Goal: Task Accomplishment & Management: Complete application form

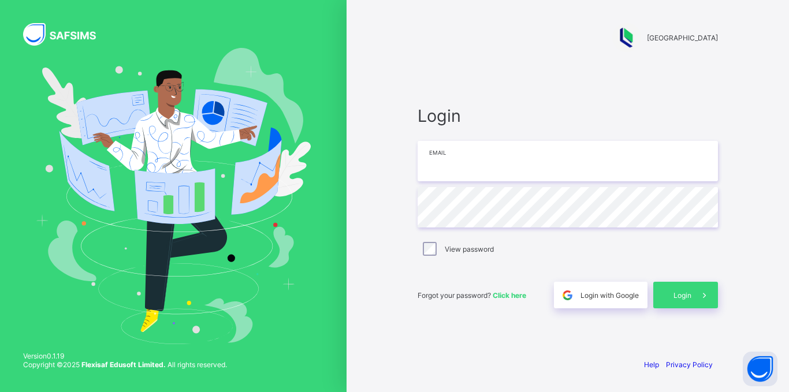
type input "**********"
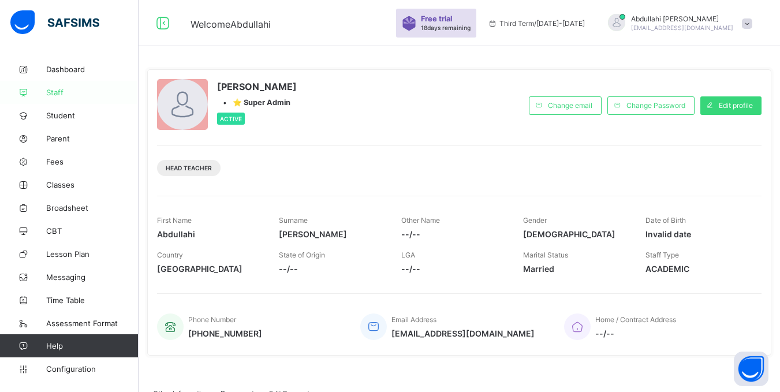
click at [58, 88] on span "Staff" at bounding box center [92, 92] width 92 height 9
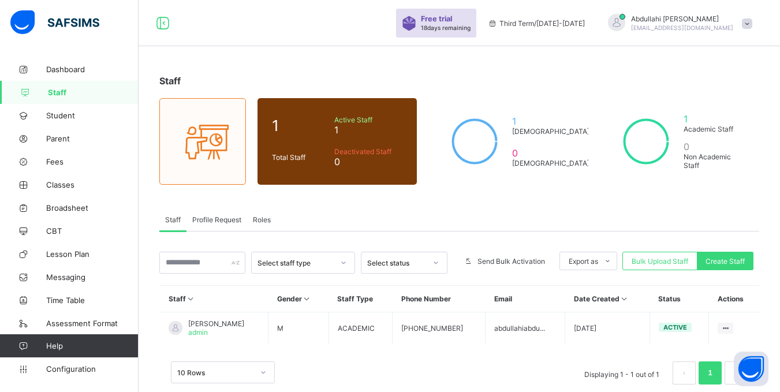
click at [393, 210] on div "Staff Profile Request Roles" at bounding box center [459, 220] width 600 height 24
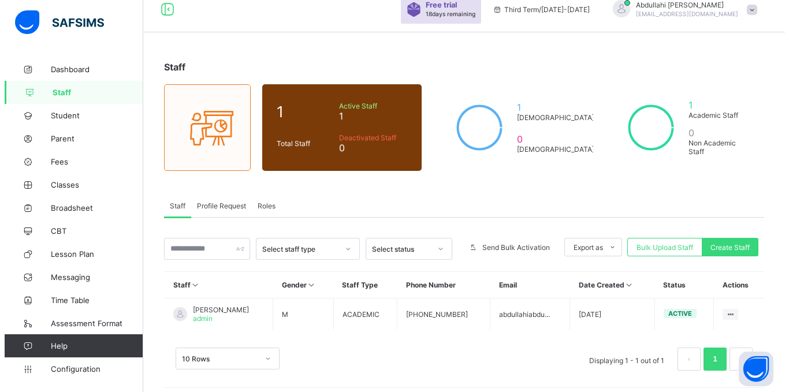
scroll to position [21, 0]
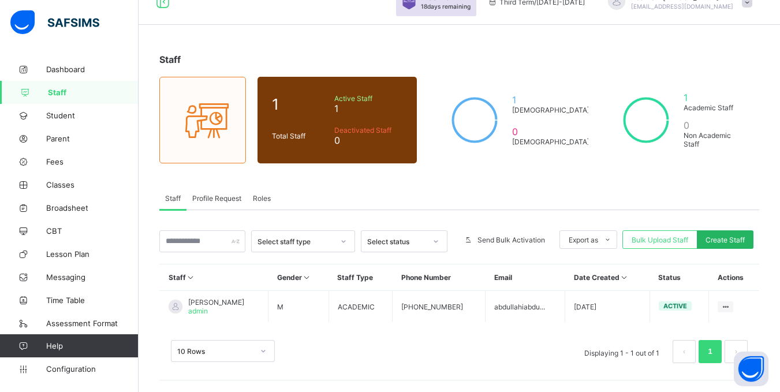
click at [725, 241] on span "Create Staff" at bounding box center [725, 240] width 39 height 9
select select "**"
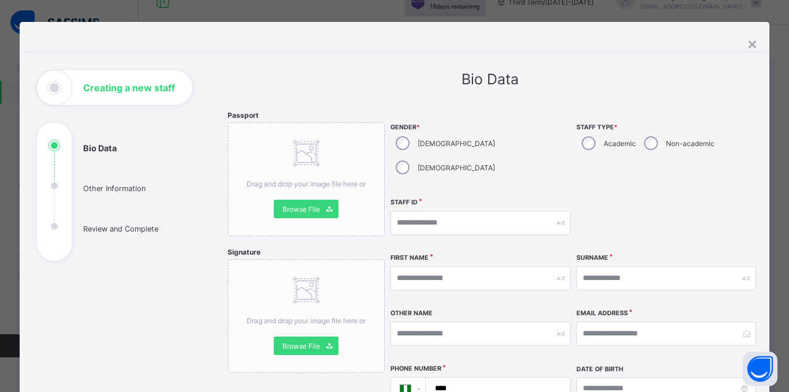
scroll to position [0, 0]
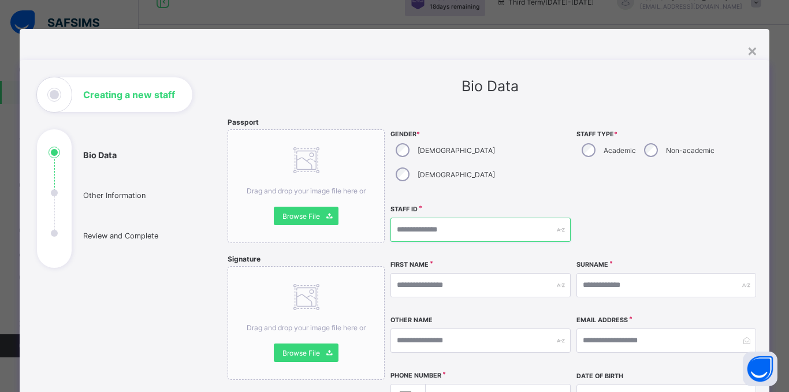
click at [448, 218] on input "text" at bounding box center [480, 230] width 180 height 24
type input "******"
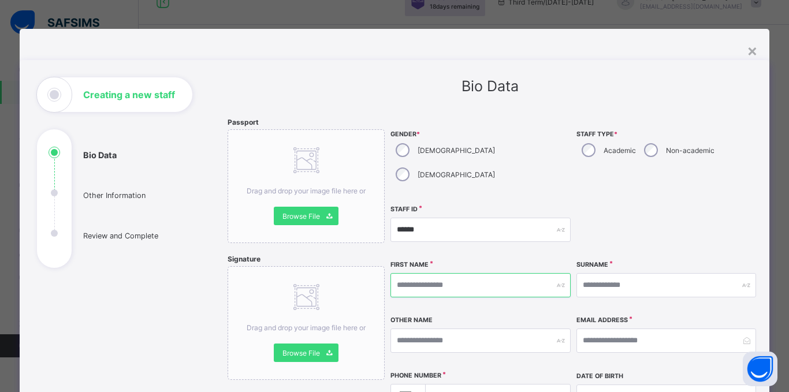
click at [446, 273] on input "text" at bounding box center [480, 285] width 180 height 24
type input "********"
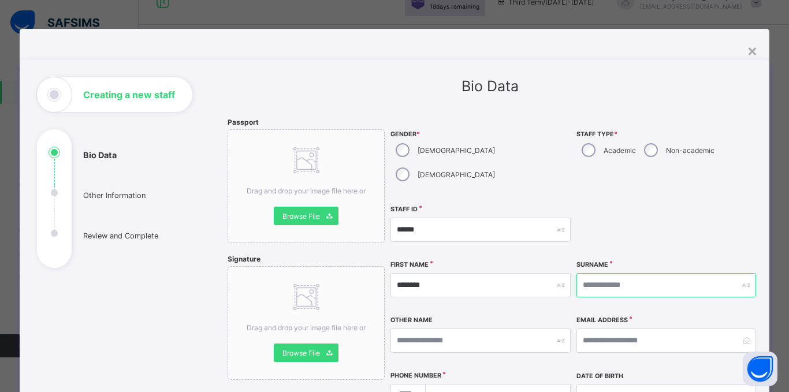
click at [606, 273] on input "text" at bounding box center [666, 285] width 180 height 24
type input "*******"
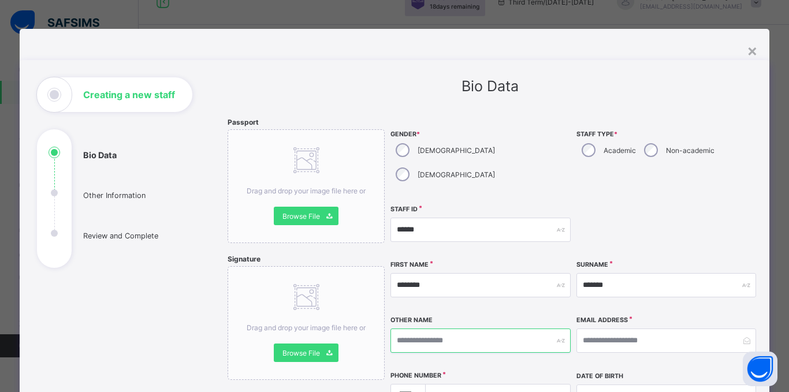
click at [479, 329] on input "text" at bounding box center [480, 341] width 180 height 24
type input "******"
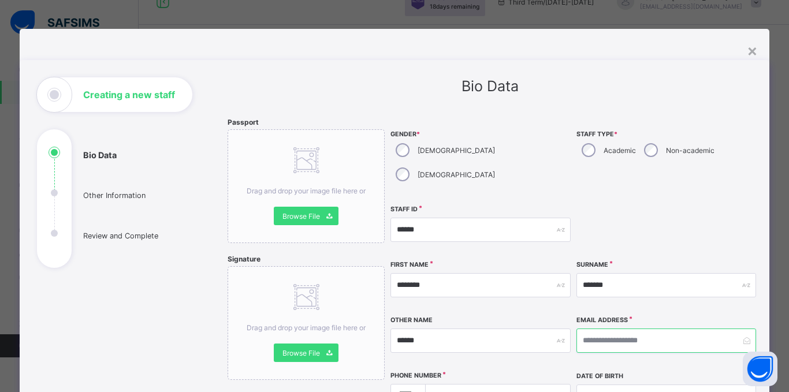
click at [591, 329] on input "email" at bounding box center [666, 341] width 180 height 24
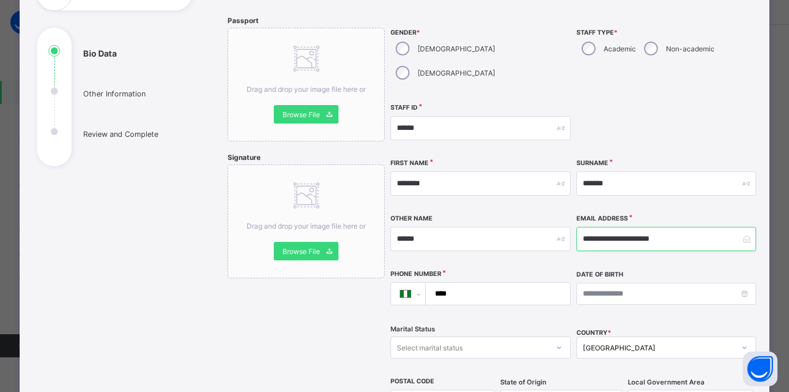
scroll to position [116, 0]
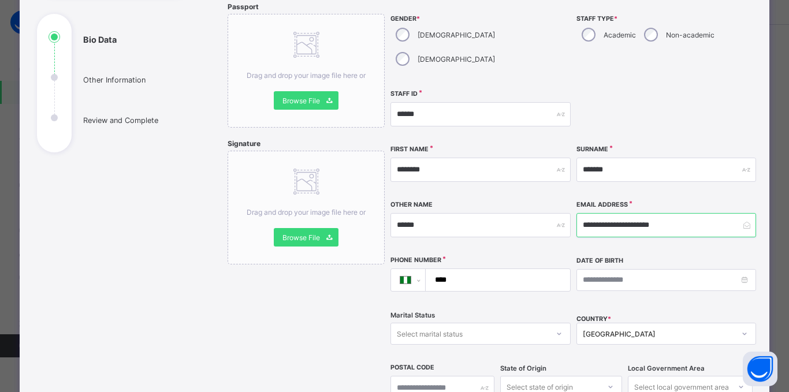
type input "**********"
click at [469, 269] on input "****" at bounding box center [495, 280] width 135 height 22
type input "**********"
click at [582, 269] on input at bounding box center [666, 280] width 180 height 22
click at [576, 280] on div "Date of Birth" at bounding box center [666, 280] width 180 height 49
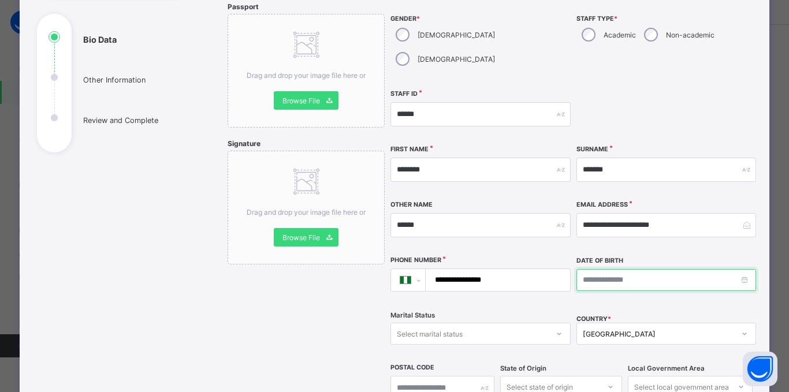
click at [585, 269] on input at bounding box center [666, 280] width 180 height 22
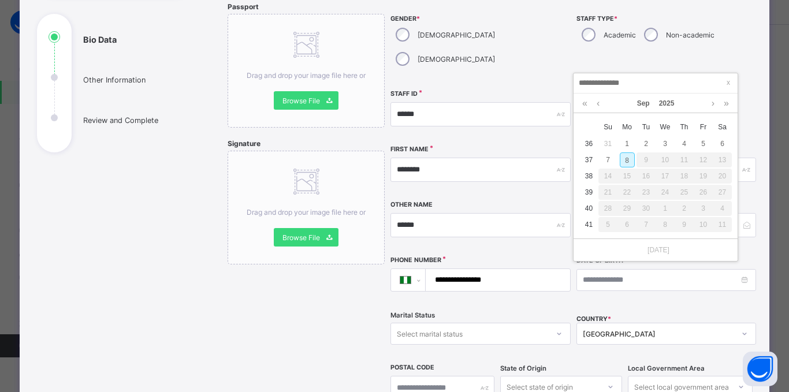
click at [634, 255] on div "Today" at bounding box center [655, 250] width 164 height 23
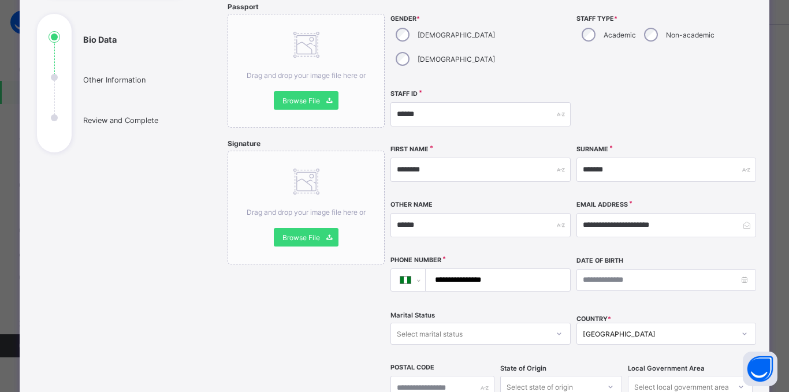
click at [586, 280] on div "Date of Birth" at bounding box center [666, 280] width 180 height 49
click at [583, 269] on input at bounding box center [666, 280] width 180 height 22
click at [585, 273] on div "Date of Birth" at bounding box center [666, 280] width 180 height 49
click at [590, 269] on input at bounding box center [666, 280] width 180 height 22
click at [572, 277] on div "**********" at bounding box center [573, 207] width 367 height 411
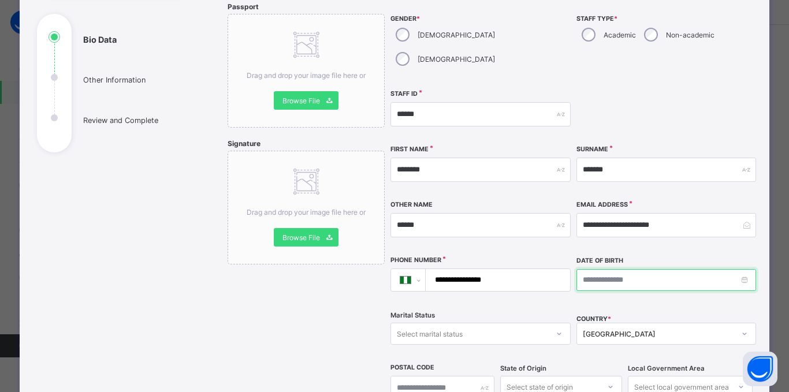
click at [579, 269] on input at bounding box center [666, 280] width 180 height 22
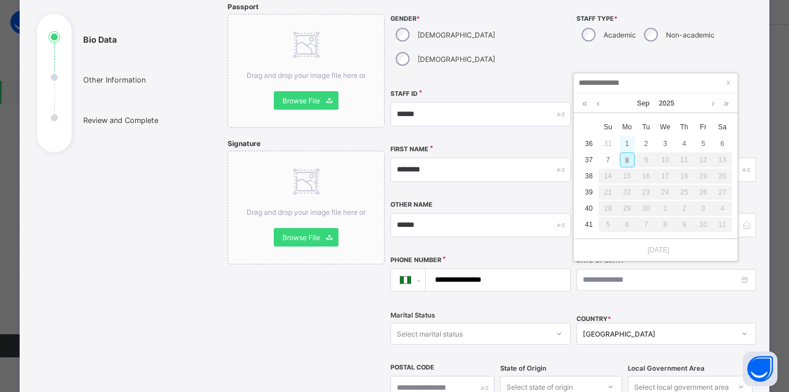
click at [632, 142] on div "1" at bounding box center [627, 143] width 15 height 15
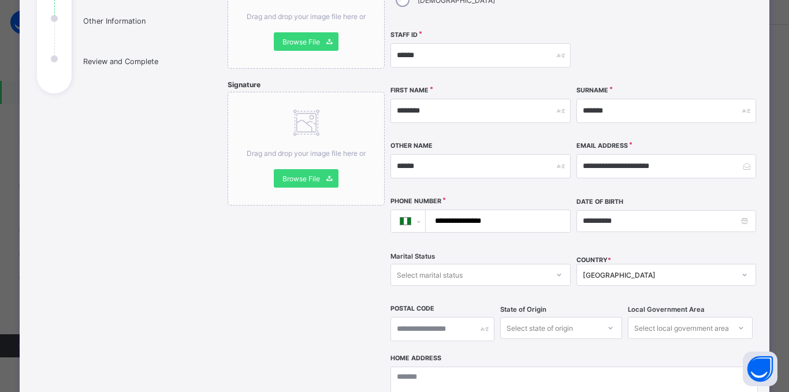
scroll to position [173, 0]
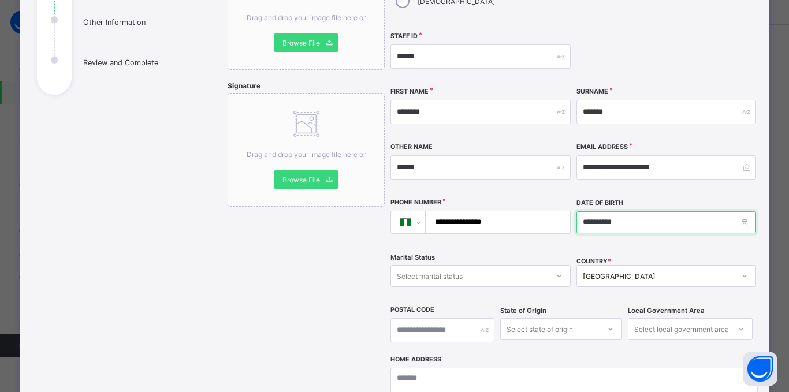
click at [613, 211] on input "**********" at bounding box center [666, 222] width 180 height 22
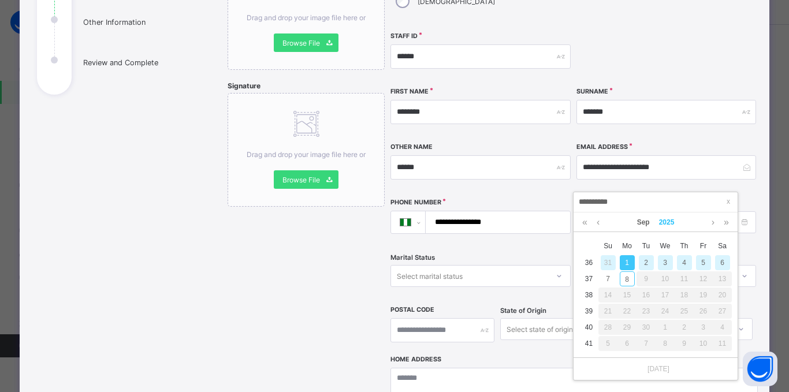
click at [671, 225] on link "2025" at bounding box center [666, 223] width 25 height 20
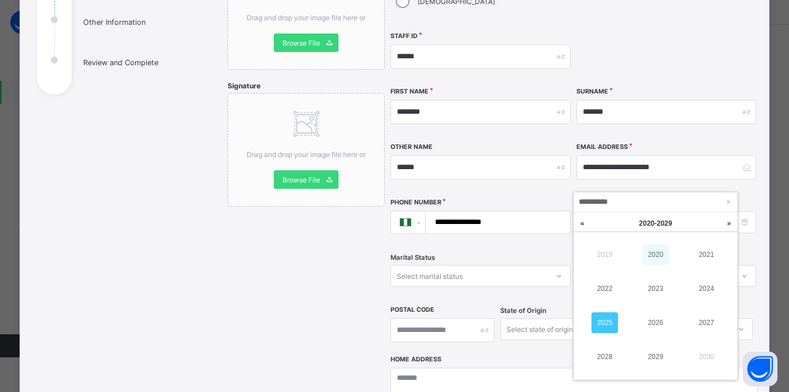
click at [652, 252] on link "2020" at bounding box center [655, 254] width 27 height 21
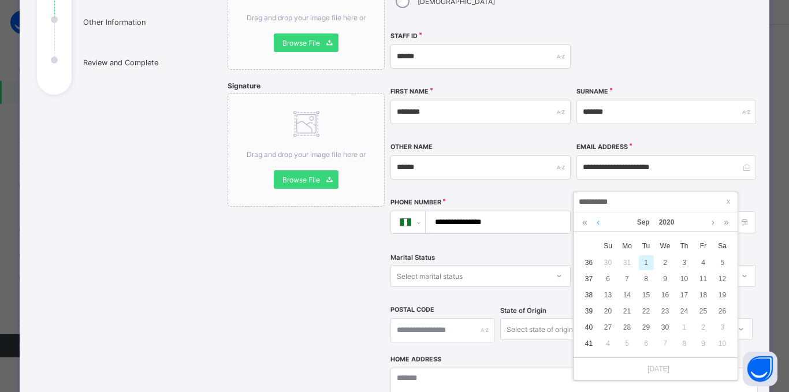
click at [599, 221] on link at bounding box center [598, 223] width 9 height 20
click at [667, 222] on link "2020" at bounding box center [666, 223] width 25 height 20
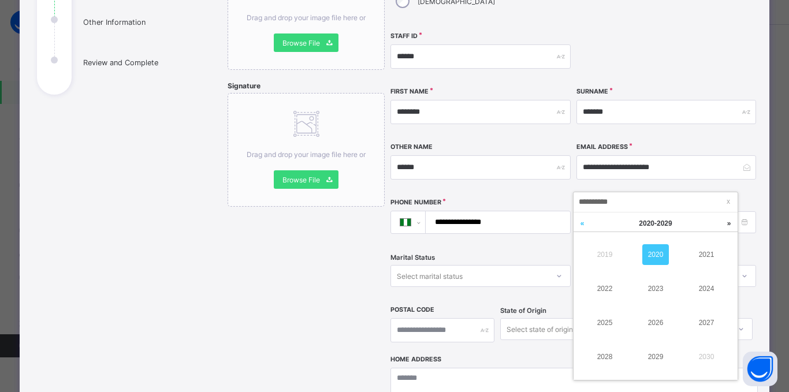
click at [583, 226] on link at bounding box center [581, 224] width 17 height 22
click at [607, 258] on link "2009" at bounding box center [604, 254] width 27 height 21
click at [653, 255] on link "2000" at bounding box center [655, 254] width 27 height 21
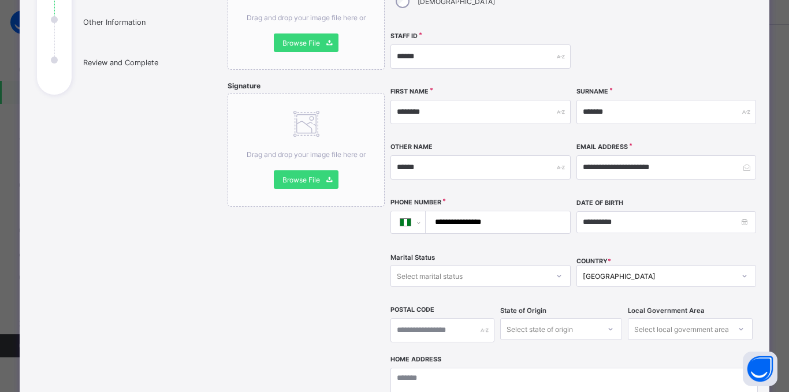
click at [668, 198] on div "**********" at bounding box center [666, 215] width 180 height 35
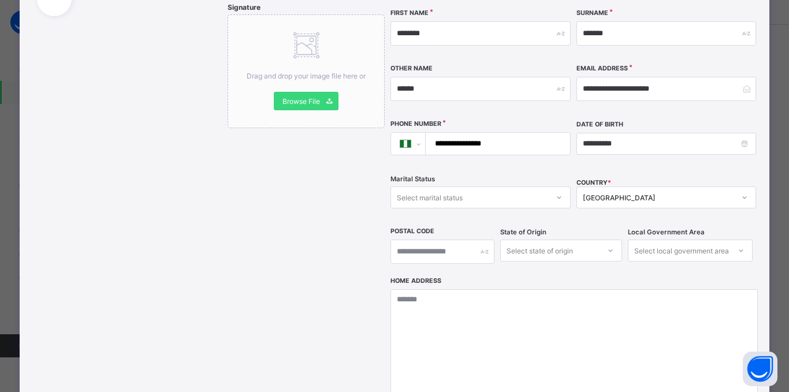
scroll to position [231, 0]
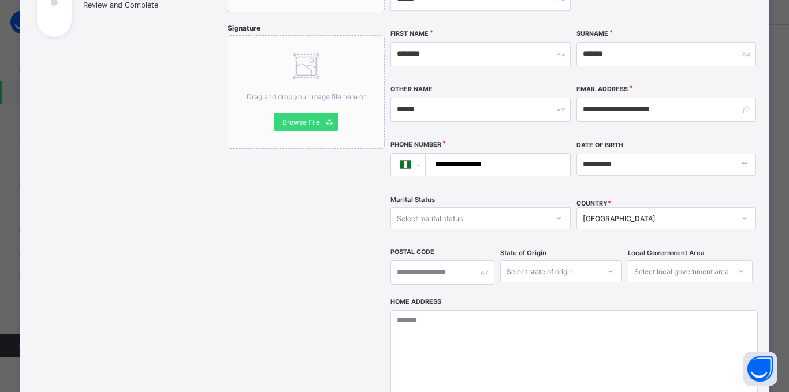
click at [525, 210] on div "Select marital status" at bounding box center [469, 218] width 157 height 16
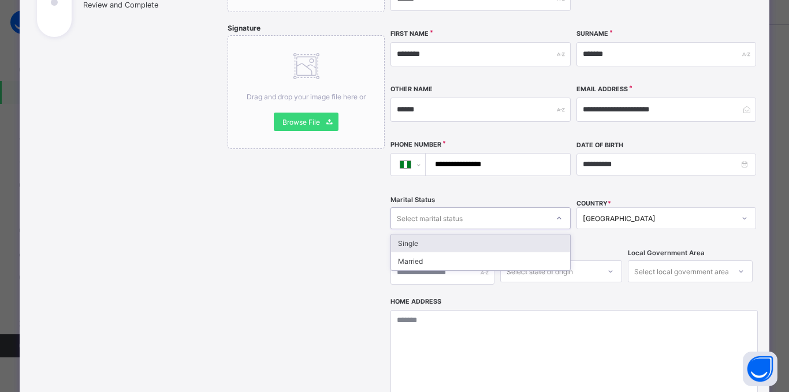
click at [435, 234] on div "Single" at bounding box center [480, 243] width 178 height 18
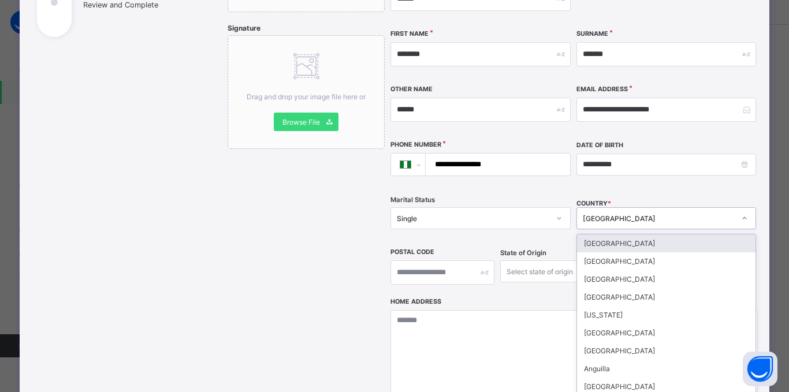
click at [646, 214] on div "Nigeria" at bounding box center [659, 218] width 152 height 9
click at [622, 214] on div "Nigeria" at bounding box center [659, 218] width 152 height 9
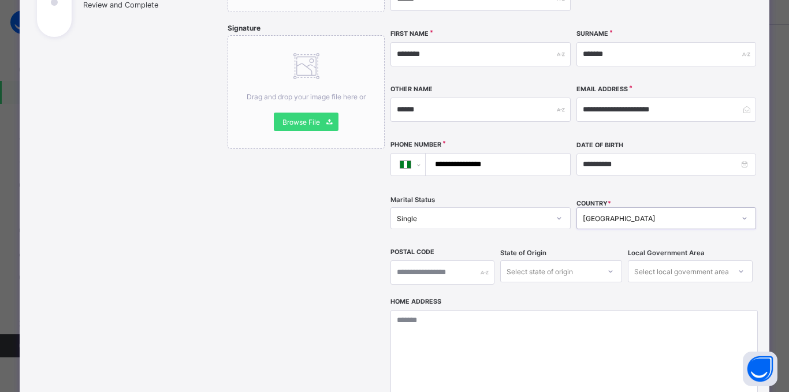
click at [494, 215] on div "Marital Status Single" at bounding box center [480, 218] width 180 height 47
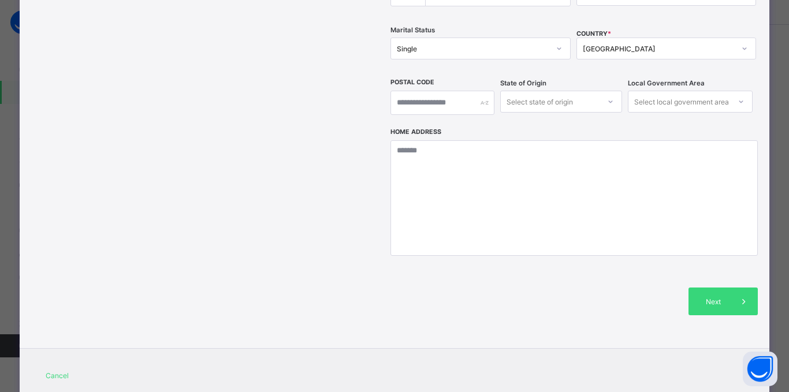
scroll to position [404, 0]
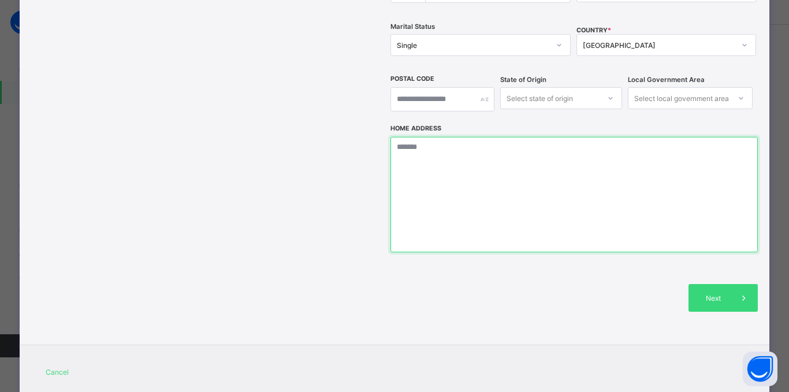
click at [418, 137] on textarea at bounding box center [573, 195] width 367 height 116
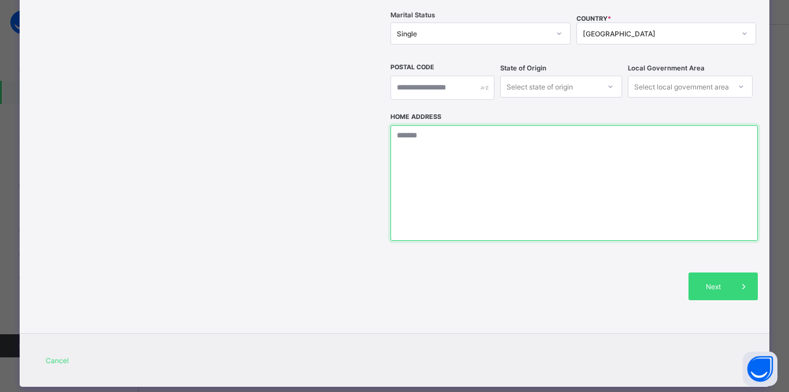
scroll to position [358, 0]
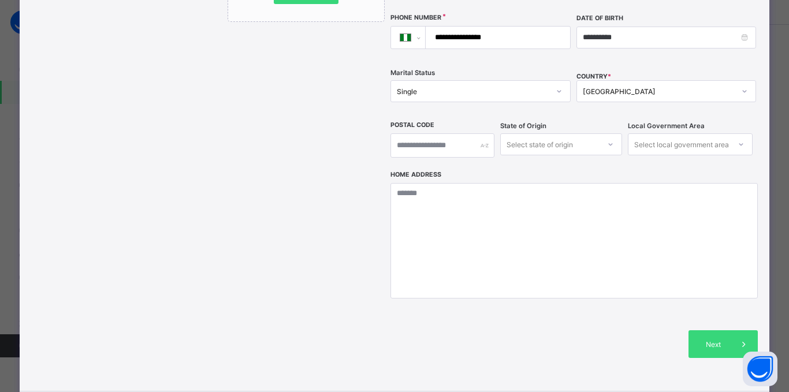
click at [385, 140] on div "**********" at bounding box center [490, 68] width 524 height 616
click at [393, 171] on label "Home Address" at bounding box center [415, 175] width 51 height 8
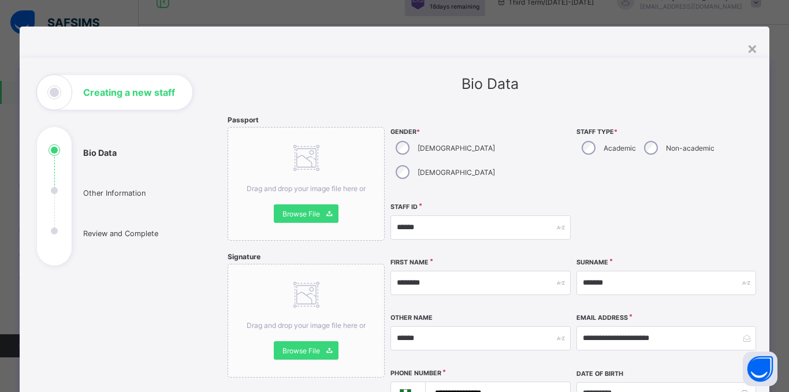
scroll to position [0, 0]
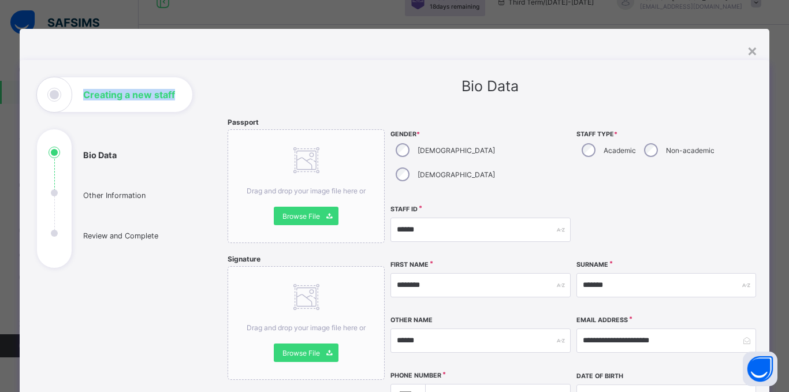
drag, startPoint x: 178, startPoint y: 85, endPoint x: 83, endPoint y: 94, distance: 96.3
click at [83, 94] on div "Creating a new staff" at bounding box center [114, 94] width 155 height 35
drag, startPoint x: 81, startPoint y: 90, endPoint x: 186, endPoint y: 92, distance: 105.1
click at [186, 92] on div "Creating a new staff" at bounding box center [114, 94] width 155 height 35
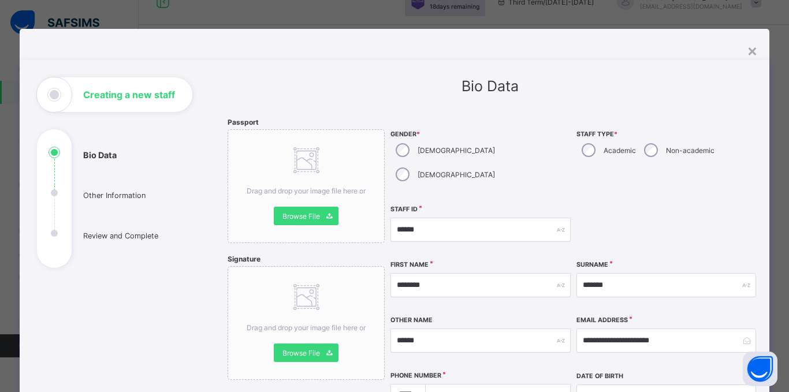
click at [247, 83] on div "Bio Data" at bounding box center [490, 85] width 524 height 17
drag, startPoint x: 217, startPoint y: 124, endPoint x: 263, endPoint y: 122, distance: 46.2
drag, startPoint x: 217, startPoint y: 254, endPoint x: 265, endPoint y: 263, distance: 48.7
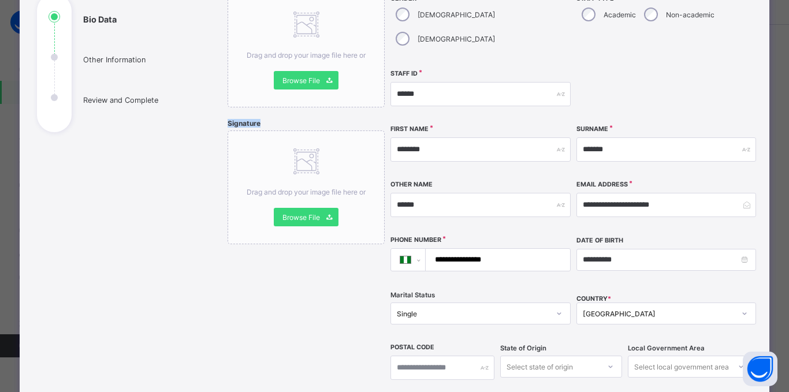
scroll to position [116, 0]
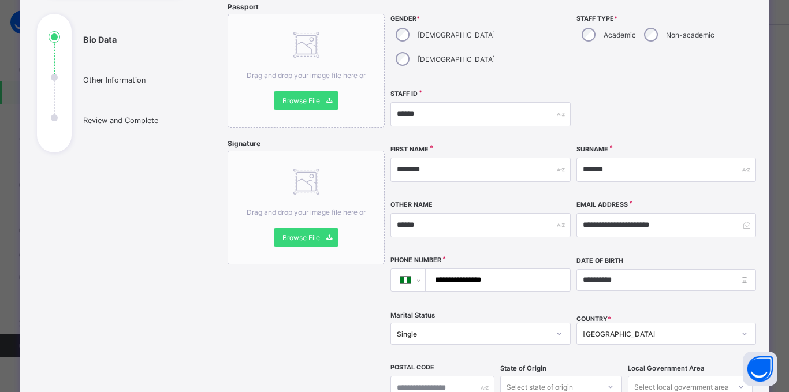
drag, startPoint x: 434, startPoint y: 121, endPoint x: 389, endPoint y: 125, distance: 45.2
click at [390, 145] on div "First Name ********" at bounding box center [480, 170] width 180 height 50
click at [470, 145] on div "First Name ********" at bounding box center [480, 170] width 180 height 50
click at [416, 146] on label "First Name" at bounding box center [409, 150] width 38 height 8
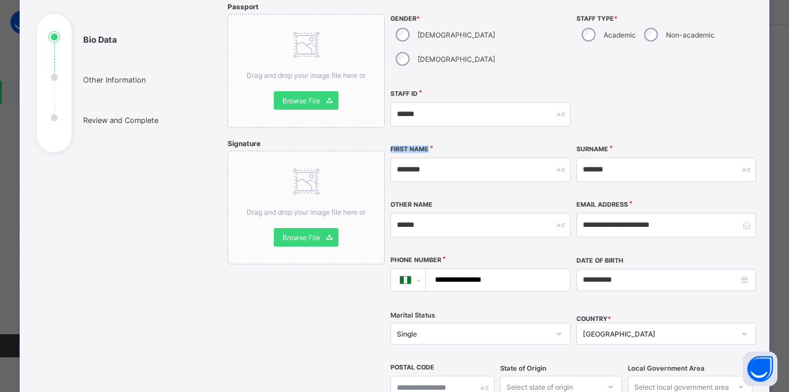
click at [416, 146] on label "First Name" at bounding box center [409, 150] width 38 height 8
click at [435, 118] on div "**********" at bounding box center [573, 207] width 367 height 411
click at [437, 120] on div "**********" at bounding box center [573, 207] width 367 height 411
click at [593, 146] on label "Surname" at bounding box center [592, 150] width 32 height 8
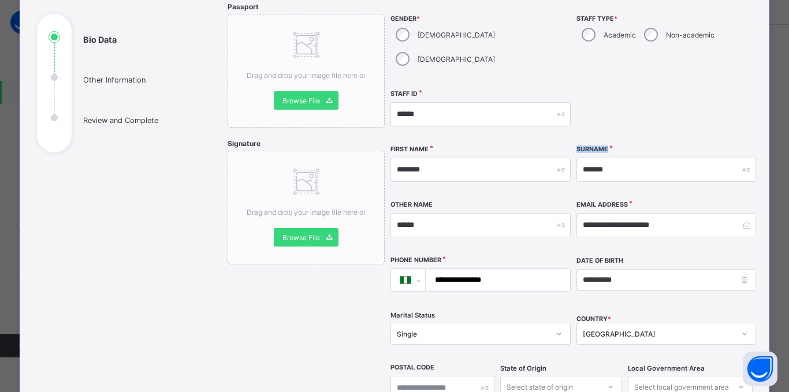
click at [592, 146] on label "Surname" at bounding box center [592, 150] width 32 height 8
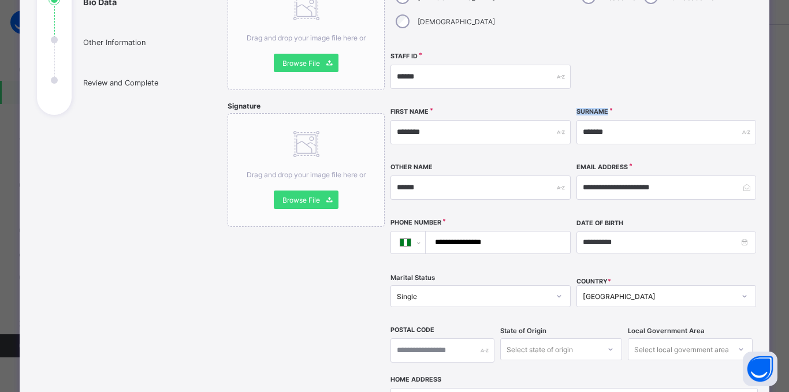
scroll to position [173, 0]
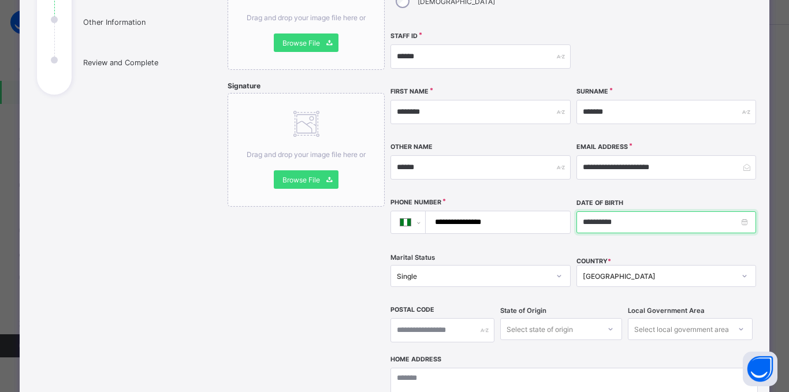
click at [613, 211] on input "**********" at bounding box center [666, 222] width 180 height 22
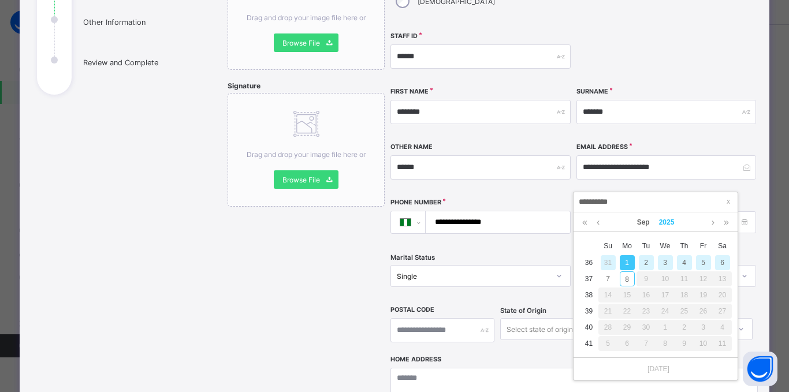
click at [663, 221] on link "2025" at bounding box center [666, 223] width 25 height 20
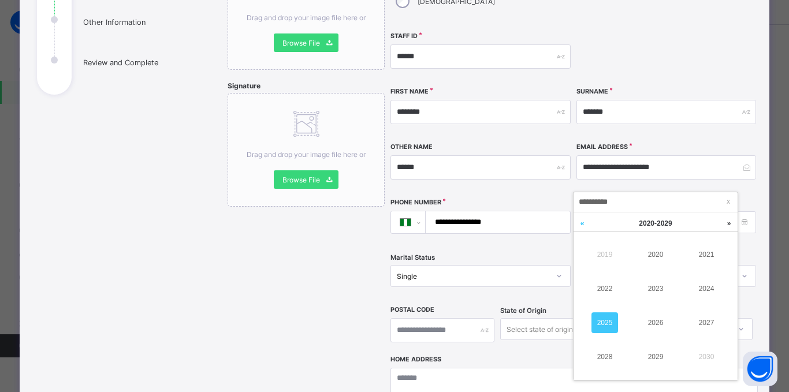
click at [576, 225] on link at bounding box center [581, 224] width 17 height 22
click at [582, 225] on link at bounding box center [581, 224] width 17 height 22
click at [655, 256] on link "2000" at bounding box center [655, 254] width 27 height 21
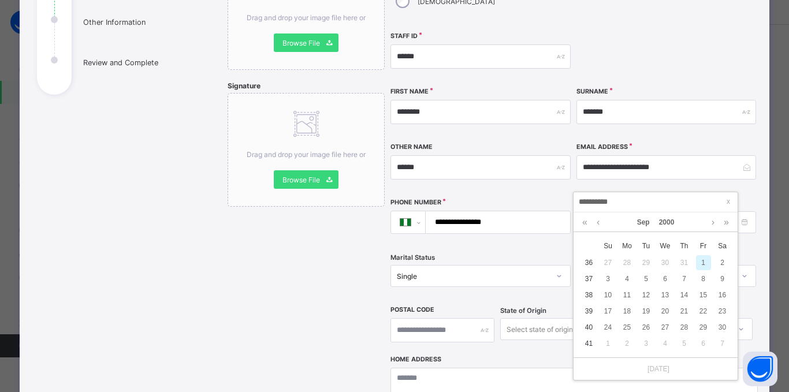
type input "**********"
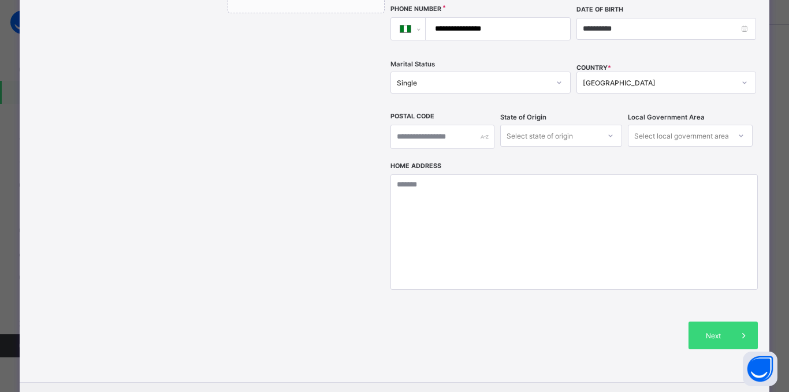
scroll to position [300, 0]
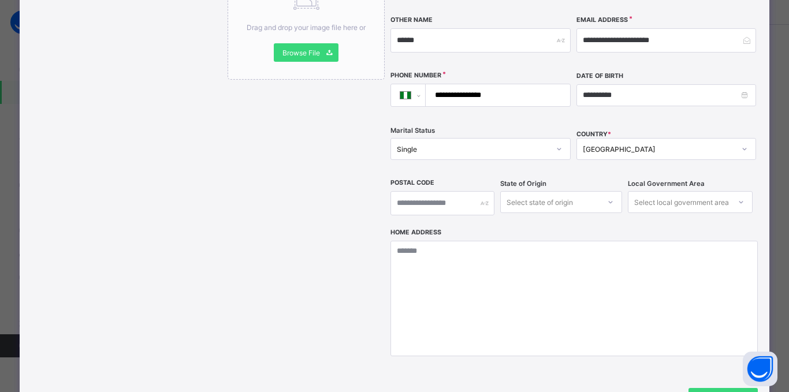
click at [685, 191] on div "Select local government area" at bounding box center [681, 202] width 95 height 22
click at [445, 191] on input "text" at bounding box center [442, 203] width 104 height 24
click at [562, 191] on div "Select state of origin" at bounding box center [540, 202] width 66 height 22
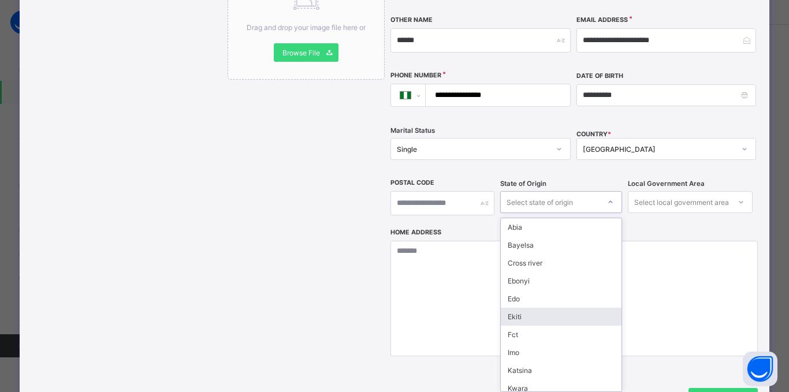
click at [536, 308] on div "Ekiti" at bounding box center [561, 317] width 121 height 18
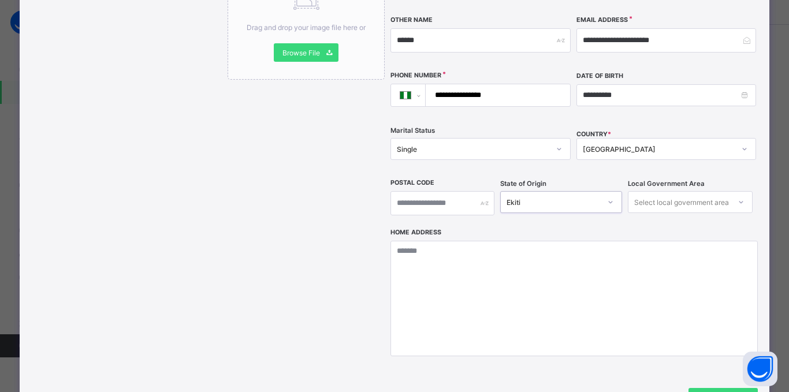
click at [702, 191] on div "Select local government area" at bounding box center [681, 202] width 95 height 22
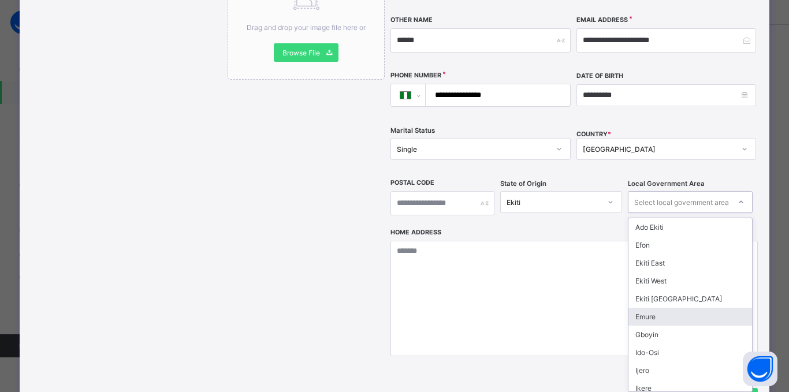
click at [648, 308] on div "Emure" at bounding box center [690, 317] width 124 height 18
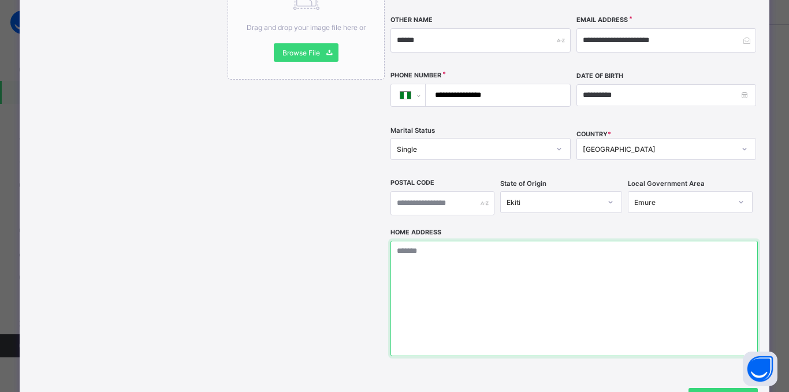
click at [488, 241] on textarea at bounding box center [573, 299] width 367 height 116
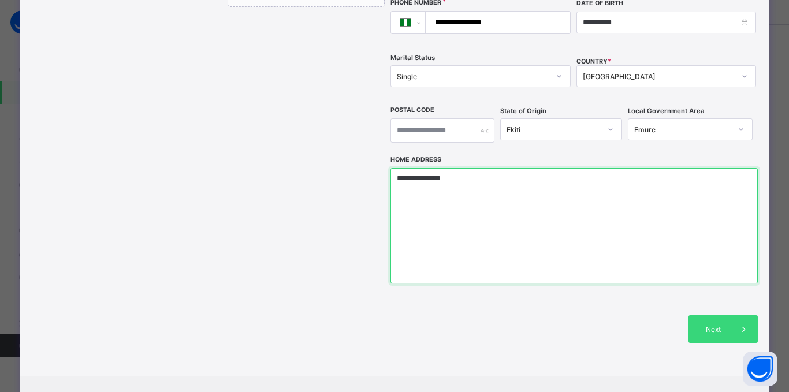
scroll to position [416, 0]
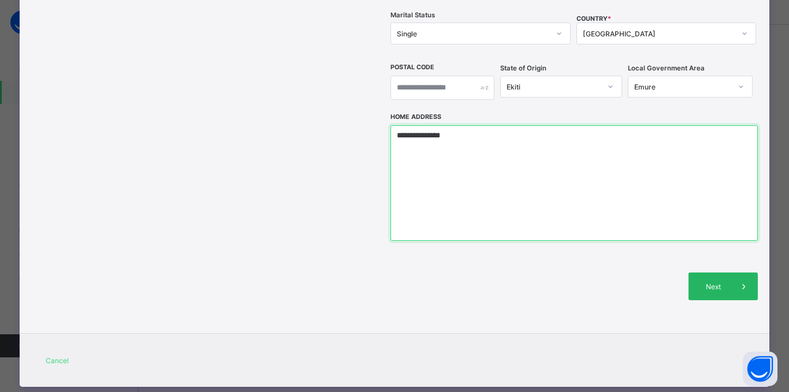
type textarea "**********"
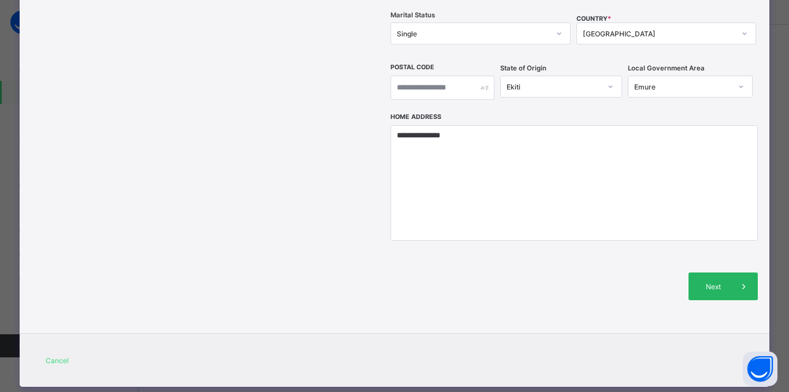
click at [704, 282] on span "Next" at bounding box center [713, 286] width 33 height 9
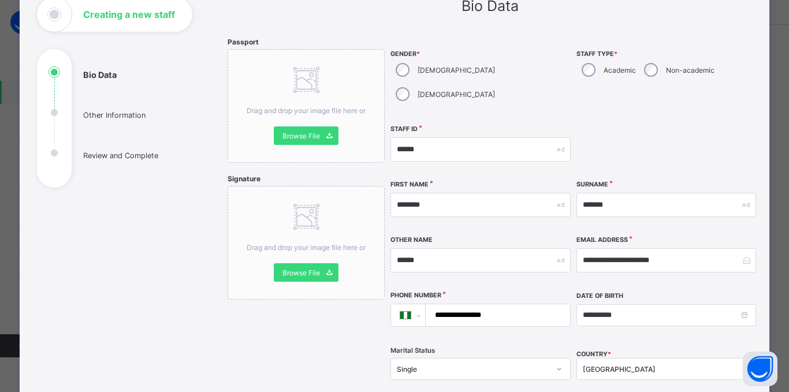
scroll to position [0, 0]
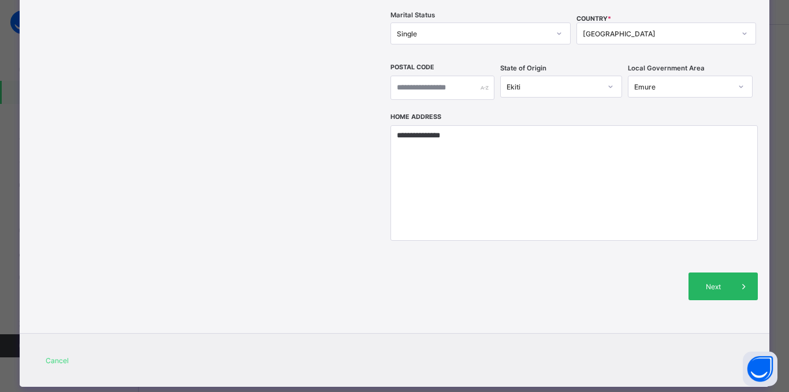
click at [706, 273] on div "Next" at bounding box center [722, 287] width 69 height 28
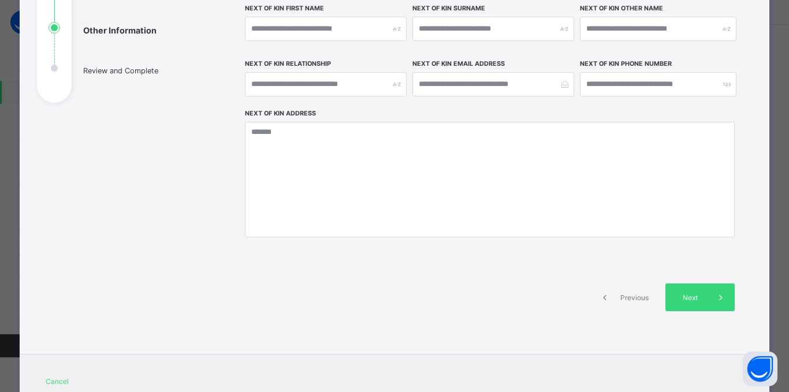
scroll to position [36, 0]
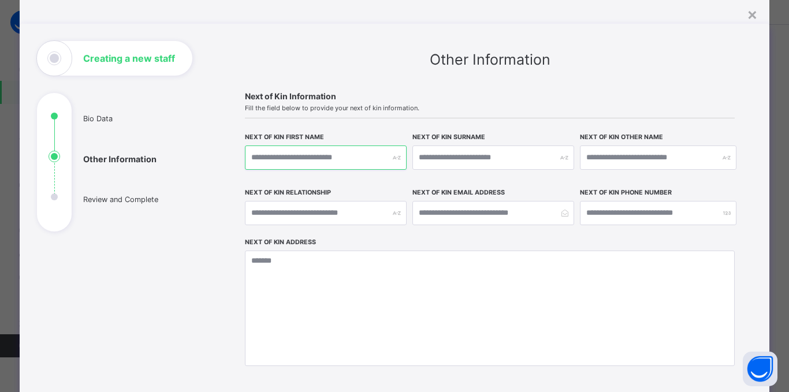
click at [275, 159] on input "text" at bounding box center [326, 158] width 162 height 24
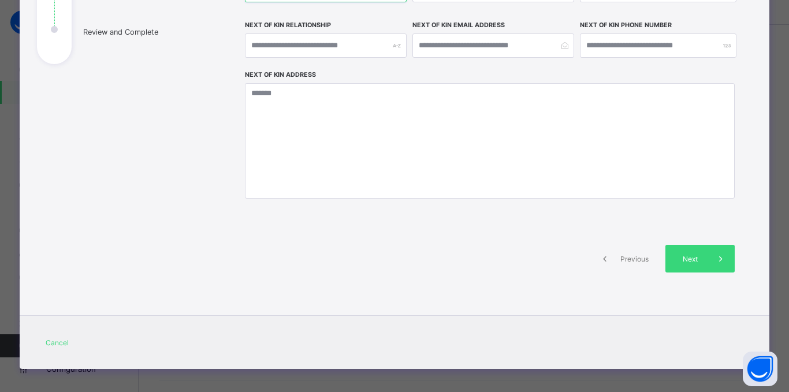
scroll to position [210, 0]
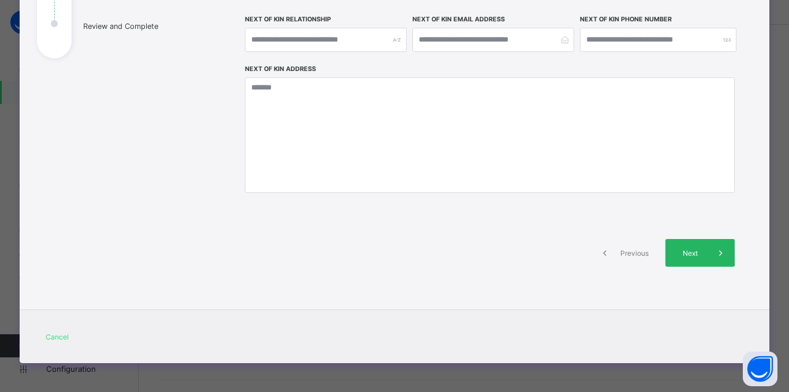
click at [680, 248] on div "Next" at bounding box center [699, 253] width 69 height 28
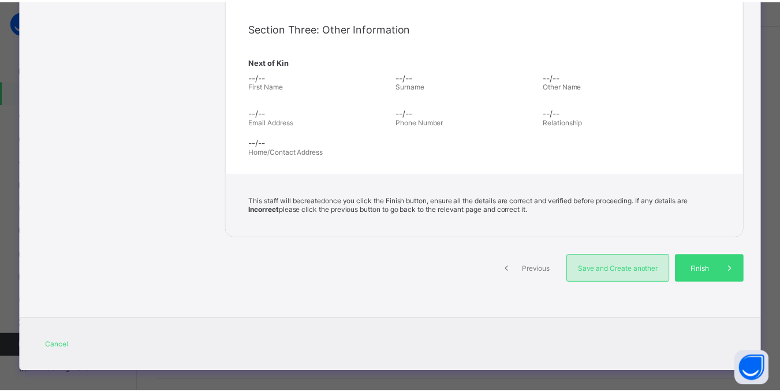
scroll to position [371, 0]
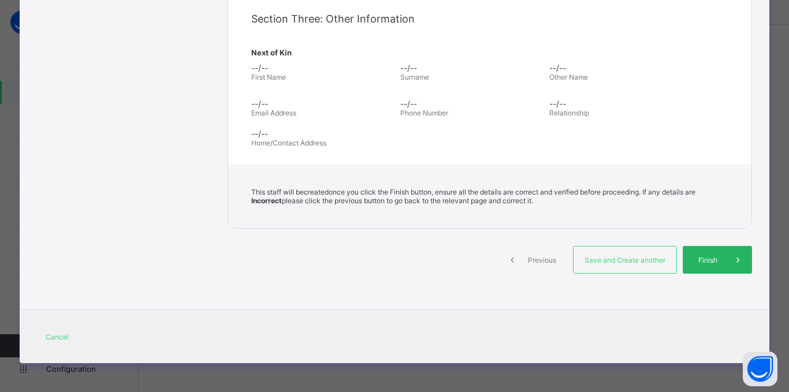
click at [709, 259] on span "Finish" at bounding box center [707, 260] width 33 height 9
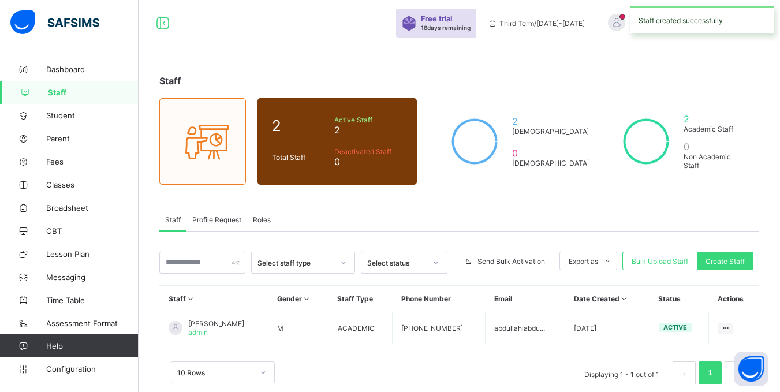
scroll to position [21, 0]
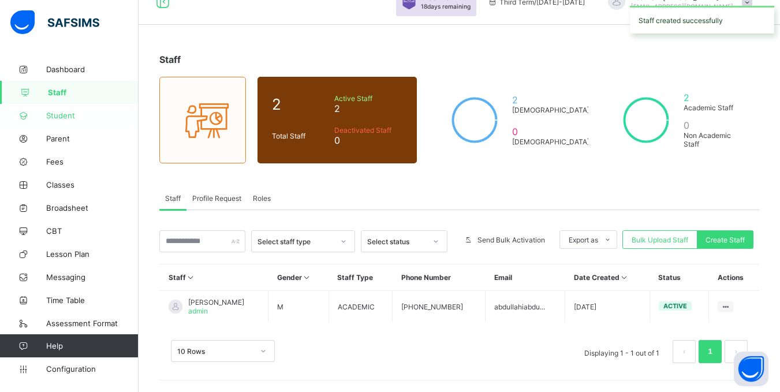
click at [56, 113] on span "Student" at bounding box center [92, 115] width 92 height 9
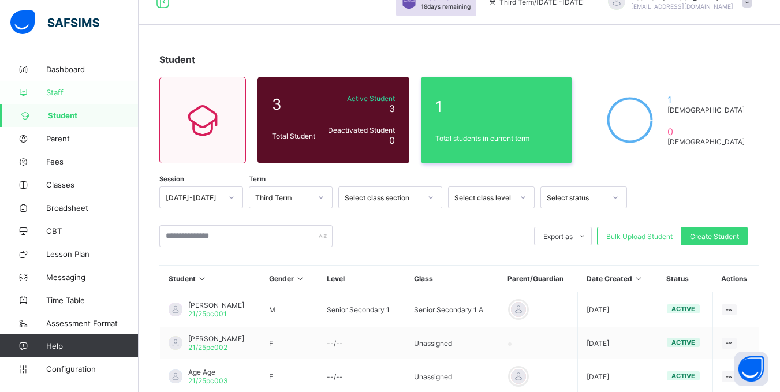
click at [62, 89] on span "Staff" at bounding box center [92, 92] width 92 height 9
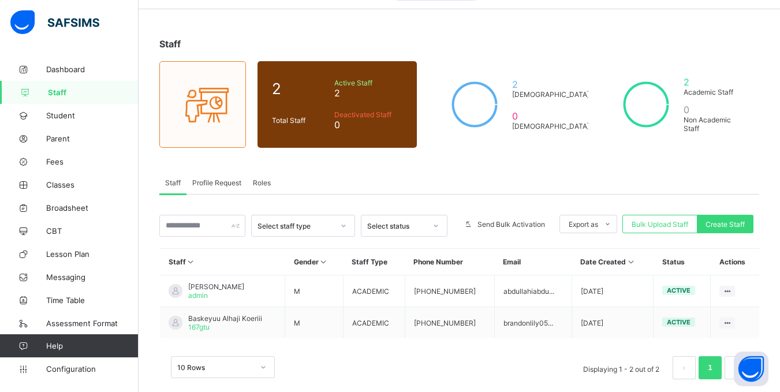
scroll to position [53, 0]
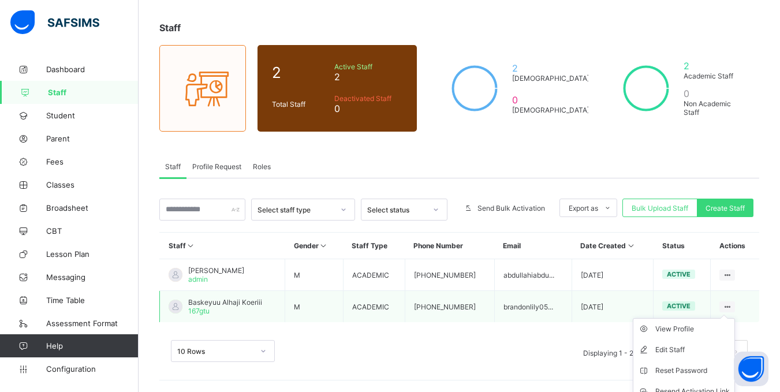
click at [732, 306] on icon at bounding box center [727, 307] width 10 height 9
click at [689, 388] on div "Resend Activation Link" at bounding box center [693, 392] width 75 height 12
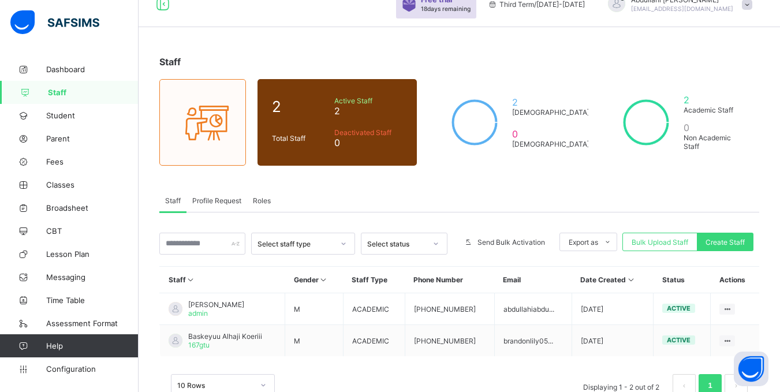
scroll to position [0, 0]
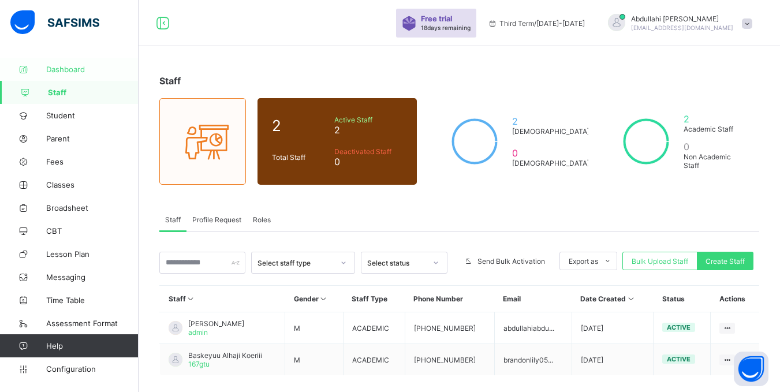
click at [77, 69] on span "Dashboard" at bounding box center [92, 69] width 92 height 9
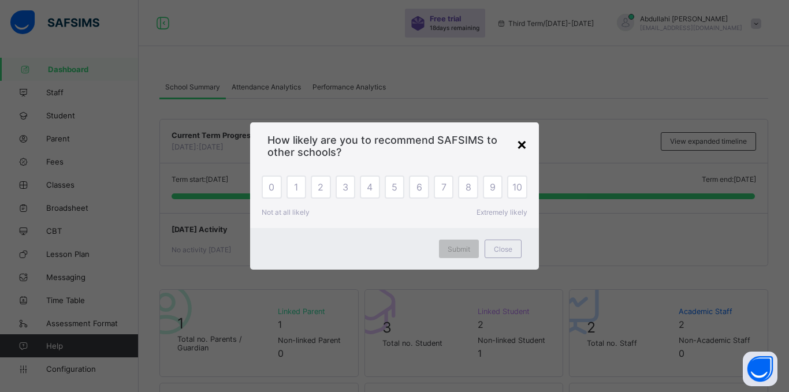
click at [520, 146] on div "×" at bounding box center [521, 144] width 11 height 20
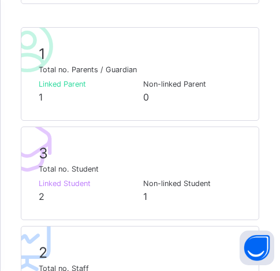
scroll to position [462, 0]
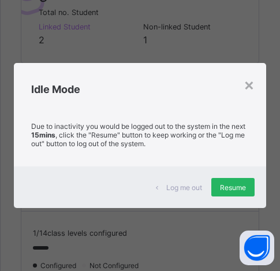
click at [233, 189] on span "Resume" at bounding box center [233, 187] width 26 height 9
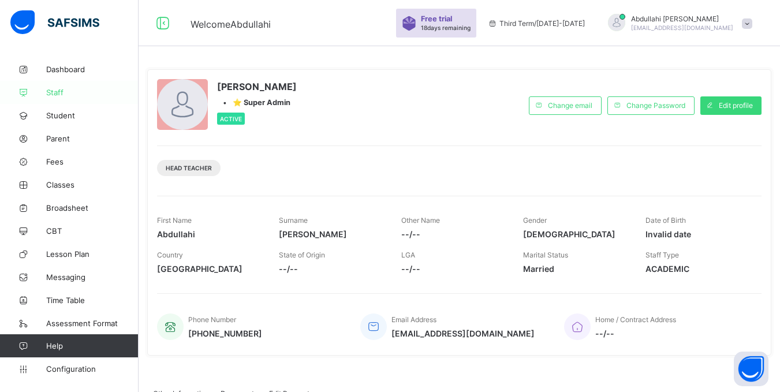
click at [59, 96] on span "Staff" at bounding box center [92, 92] width 92 height 9
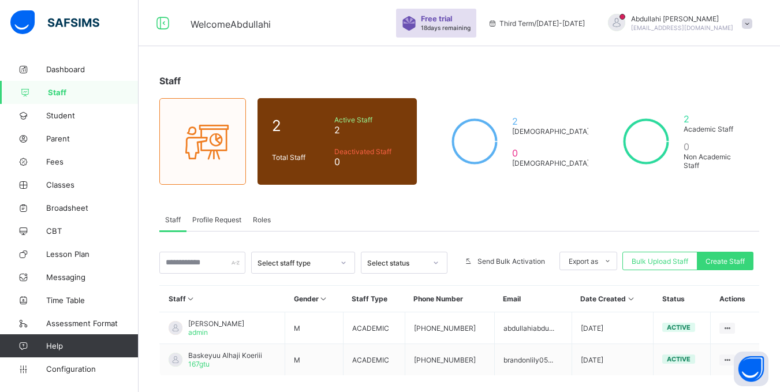
click at [753, 24] on span at bounding box center [747, 23] width 10 height 10
click at [720, 131] on span "Logout" at bounding box center [715, 132] width 76 height 13
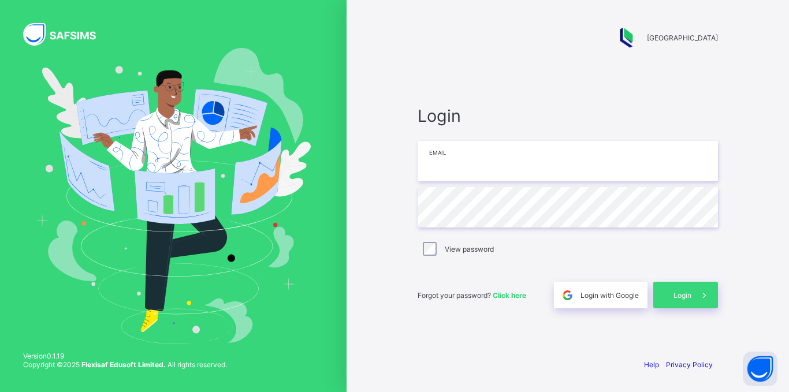
click at [527, 180] on input "email" at bounding box center [568, 161] width 300 height 40
click at [524, 167] on input "email" at bounding box center [568, 161] width 300 height 40
type input "**********"
click at [673, 299] on span "Login" at bounding box center [682, 295] width 18 height 9
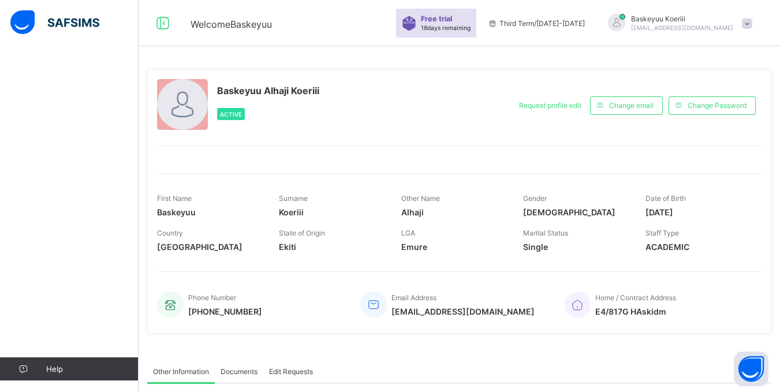
click at [625, 23] on div at bounding box center [616, 22] width 17 height 17
click at [635, 71] on div "Baskeyuu Alhaji Koeriii Active Request profile edit Change email Change Passwor…" at bounding box center [459, 201] width 624 height 265
click at [707, 61] on div "Baskeyuu Alhaji Koeriii Active Request profile edit Change email Change Passwor…" at bounding box center [459, 202] width 624 height 282
click at [165, 21] on icon at bounding box center [163, 23] width 20 height 17
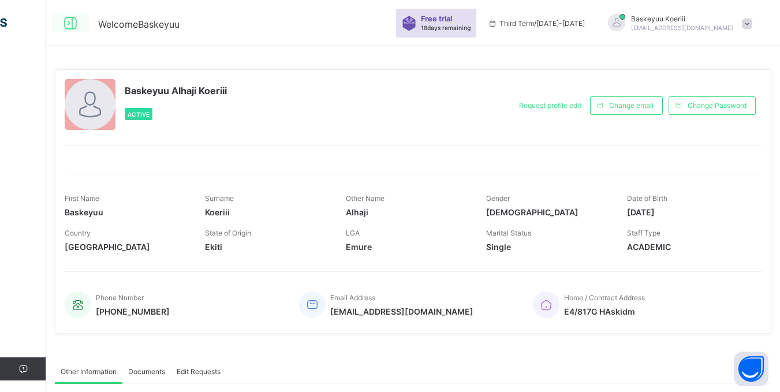
click at [76, 21] on icon at bounding box center [71, 23] width 20 height 17
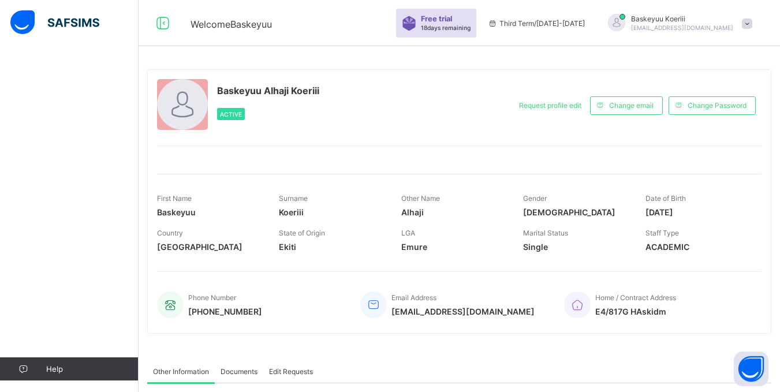
click at [204, 21] on span "Welcome Baskeyuu" at bounding box center [231, 24] width 81 height 12
click at [24, 19] on img at bounding box center [54, 22] width 89 height 24
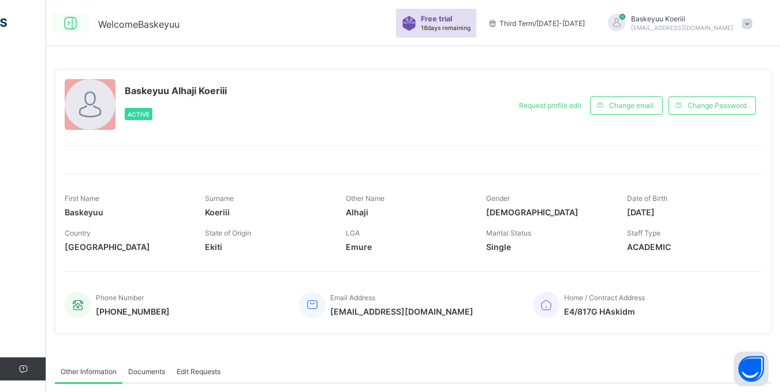
click at [72, 18] on icon at bounding box center [71, 23] width 20 height 17
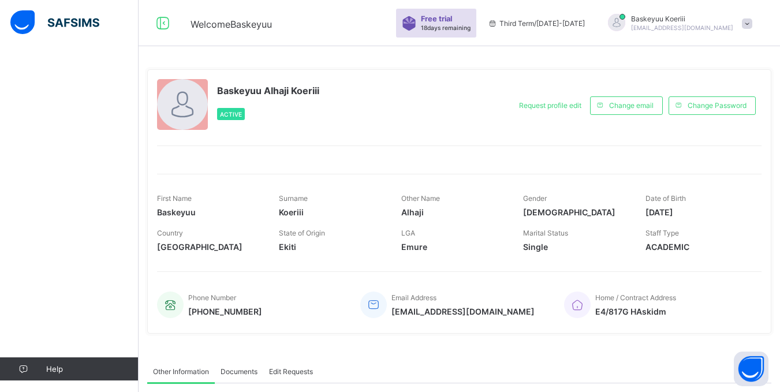
click at [234, 59] on div "Baskeyuu Alhaji Koeriii Active Request profile edit Change email Change Passwor…" at bounding box center [460, 318] width 642 height 520
click at [575, 85] on div "Request profile edit Change email Change Password" at bounding box center [636, 105] width 251 height 53
click at [753, 26] on span at bounding box center [747, 23] width 10 height 10
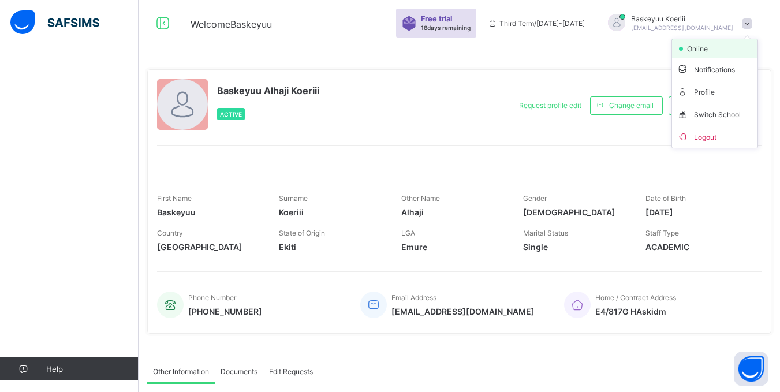
click at [715, 51] on span "online" at bounding box center [700, 48] width 29 height 9
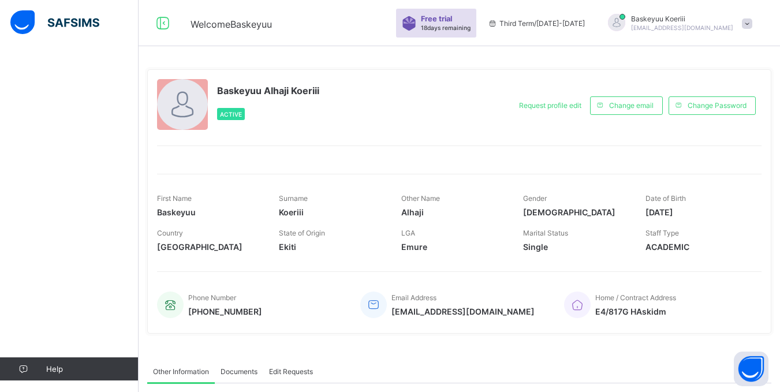
click at [753, 25] on span at bounding box center [747, 23] width 10 height 10
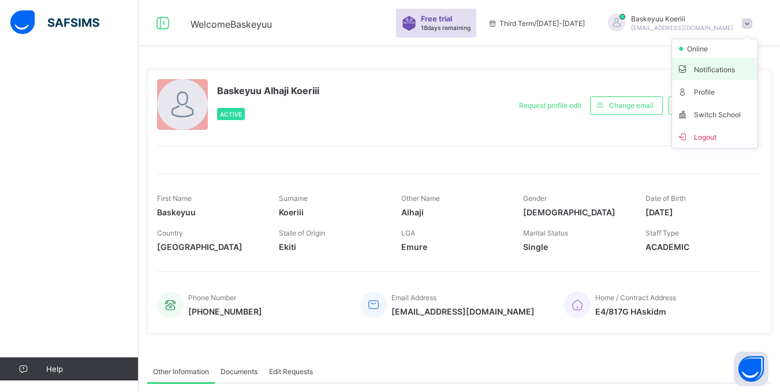
click at [719, 66] on span "Notifications" at bounding box center [715, 68] width 76 height 13
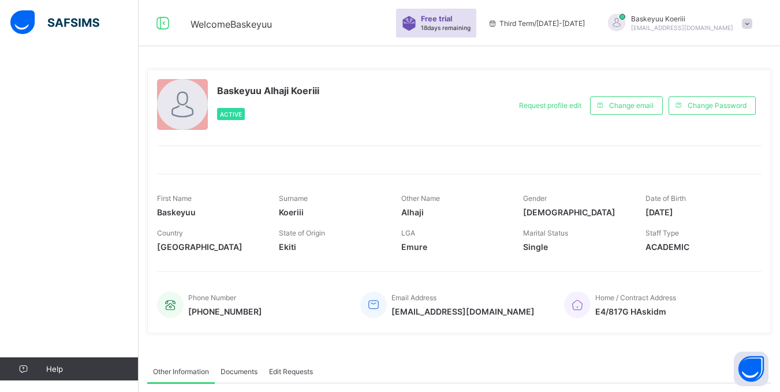
click at [753, 23] on span at bounding box center [747, 23] width 10 height 10
click at [724, 92] on span "Profile" at bounding box center [715, 91] width 76 height 13
click at [753, 24] on span at bounding box center [747, 23] width 10 height 10
click at [718, 113] on span "Switch School" at bounding box center [715, 113] width 76 height 13
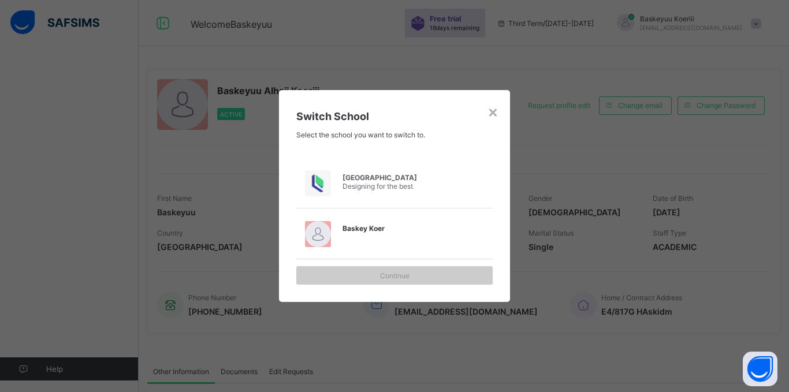
click at [406, 184] on span "Designing for the best" at bounding box center [377, 186] width 70 height 9
click at [362, 184] on span "Designing for the best" at bounding box center [377, 186] width 70 height 9
click at [368, 232] on span "Baskey Koer" at bounding box center [400, 228] width 116 height 9
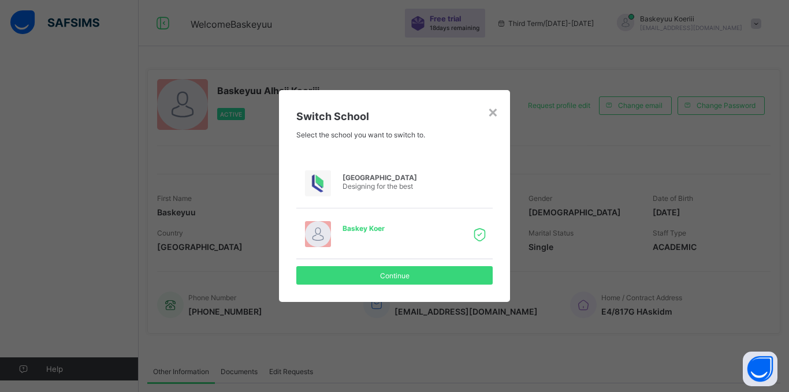
click at [382, 180] on span "Koer College" at bounding box center [400, 177] width 116 height 9
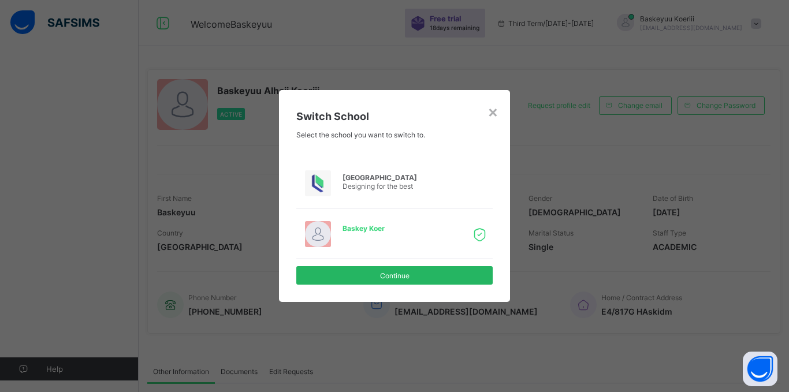
click at [397, 280] on div "Continue" at bounding box center [394, 275] width 196 height 18
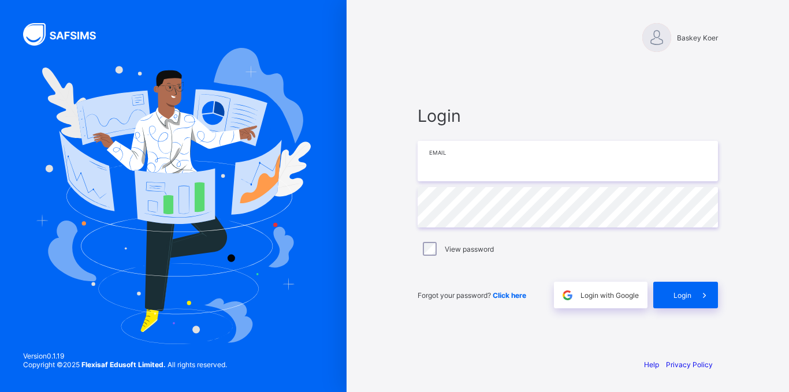
drag, startPoint x: 442, startPoint y: 170, endPoint x: 423, endPoint y: 141, distance: 34.6
click at [441, 169] on input "email" at bounding box center [568, 161] width 300 height 40
click at [465, 158] on input "email" at bounding box center [568, 161] width 300 height 40
type input "**********"
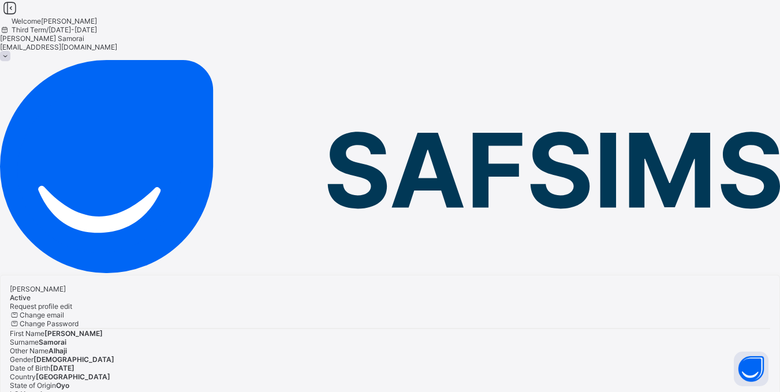
click at [10, 51] on span at bounding box center [5, 56] width 10 height 10
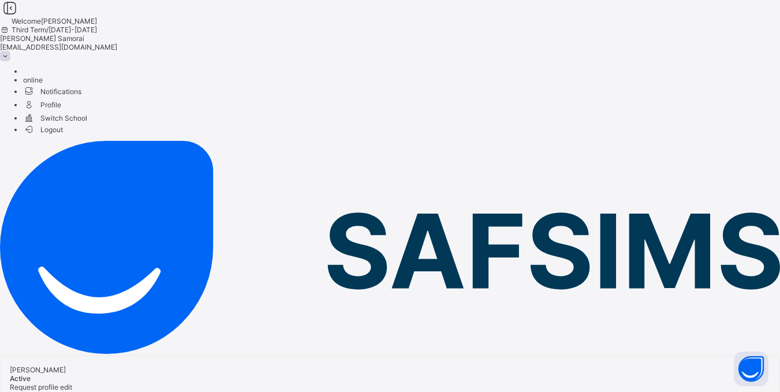
click at [687, 76] on div "online" at bounding box center [401, 80] width 757 height 9
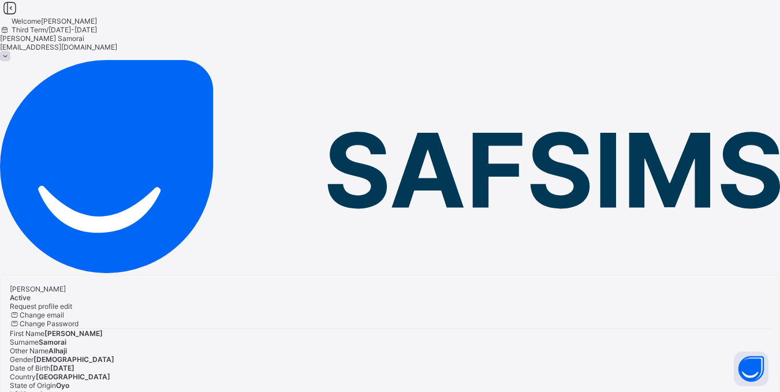
click at [584, 275] on div "Baskey Alhaji Samorai Active Request profile edit Change email Change Password …" at bounding box center [390, 376] width 780 height 203
click at [505, 285] on div "Baskey Alhaji Samorai Active" at bounding box center [390, 293] width 761 height 17
click at [524, 275] on div "Baskey Alhaji Samorai Active Request profile edit Change email Change Password …" at bounding box center [390, 376] width 780 height 203
click at [79, 319] on span "Change Password" at bounding box center [49, 323] width 59 height 9
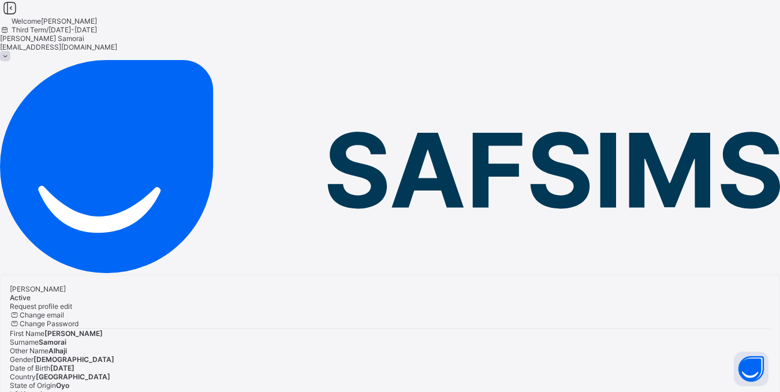
click at [64, 311] on span "Change email" at bounding box center [42, 315] width 44 height 9
click at [275, 293] on div "Active" at bounding box center [390, 297] width 761 height 9
click at [31, 293] on span "Active" at bounding box center [20, 297] width 21 height 9
click at [166, 285] on div at bounding box center [390, 285] width 761 height 0
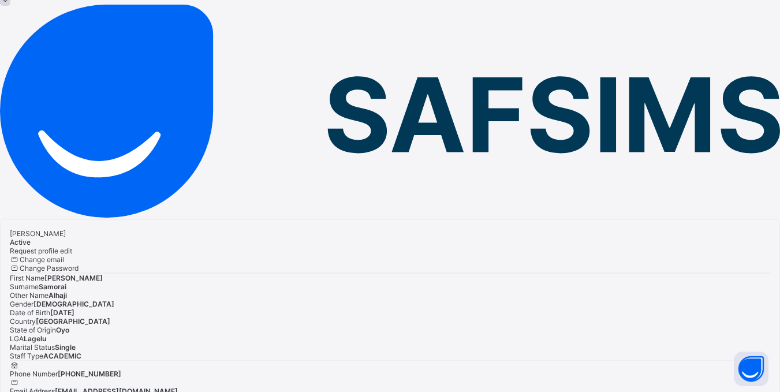
scroll to position [70, 0]
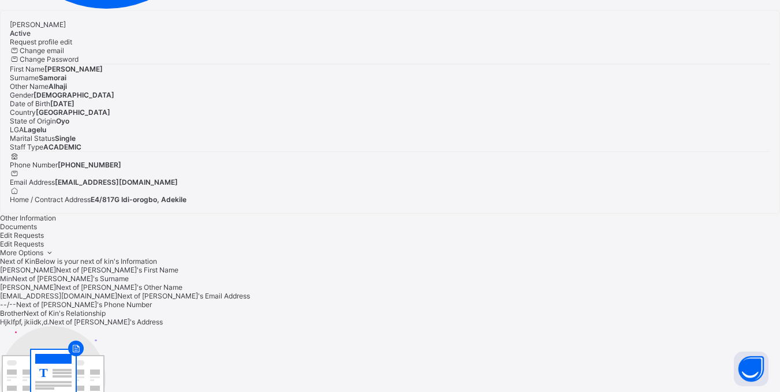
scroll to position [194, 0]
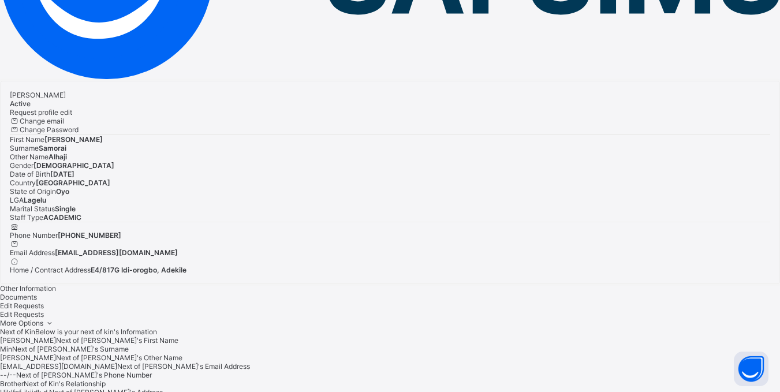
click at [230, 293] on div "Documents" at bounding box center [390, 297] width 780 height 9
click at [170, 284] on div "Other Information" at bounding box center [390, 288] width 780 height 9
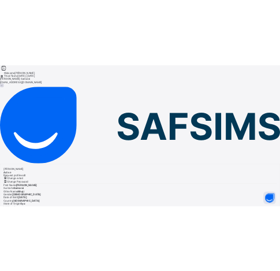
scroll to position [0, 0]
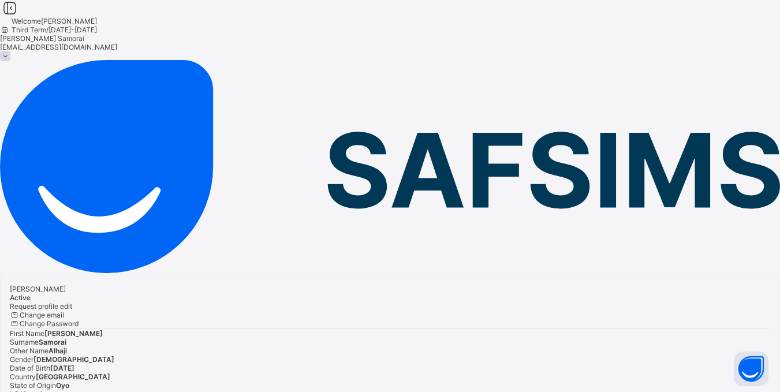
click at [79, 60] on img at bounding box center [390, 166] width 780 height 213
click at [20, 17] on icon at bounding box center [10, 8] width 20 height 17
click at [97, 25] on span "Welcome Baskey" at bounding box center [54, 21] width 85 height 9
click at [569, 28] on div "Third Term / 2024-2025" at bounding box center [390, 29] width 780 height 9
click at [117, 43] on span "[EMAIL_ADDRESS][DOMAIN_NAME]" at bounding box center [58, 47] width 117 height 9
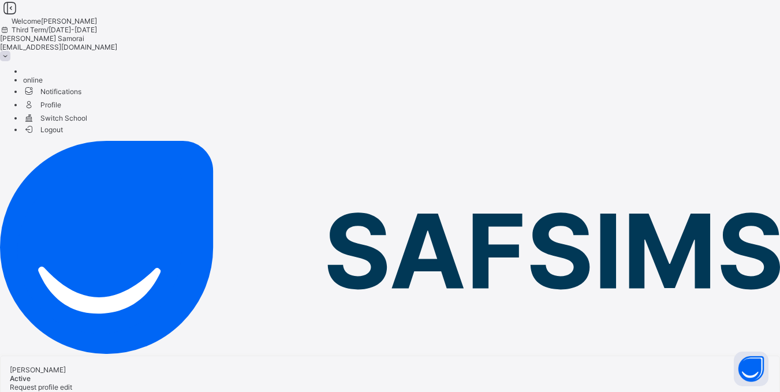
click at [10, 51] on span at bounding box center [5, 56] width 10 height 10
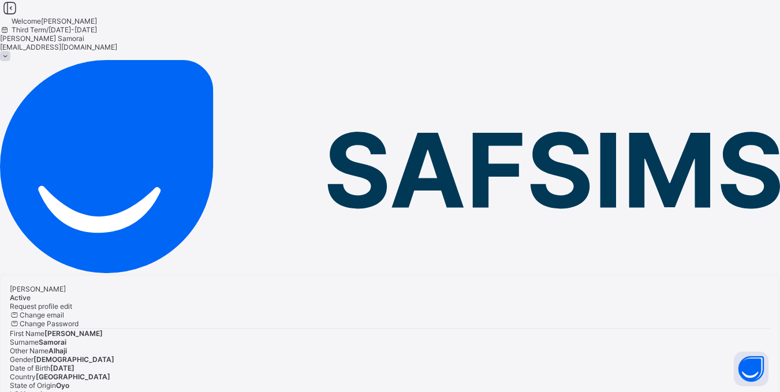
click at [97, 25] on span "Welcome Baskey" at bounding box center [54, 21] width 85 height 9
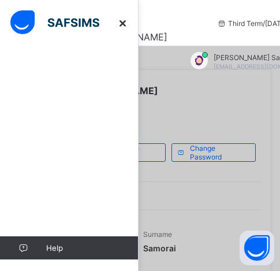
scroll to position [0, 9]
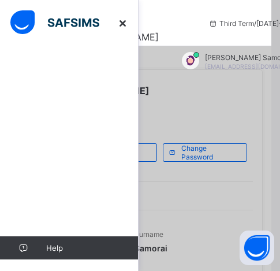
click at [126, 23] on icon at bounding box center [123, 23] width 13 height 12
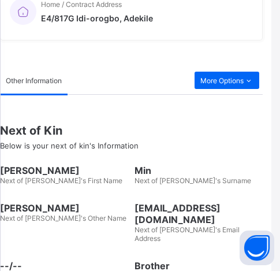
scroll to position [634, 9]
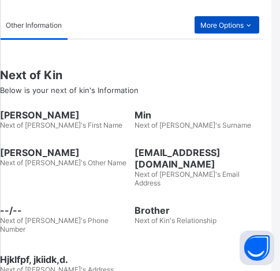
click at [251, 26] on span "More Options" at bounding box center [226, 25] width 53 height 9
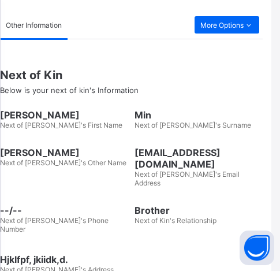
click at [151, 53] on div "Next of Kin Below is your next of kin's Information Kim Next of Kin's First Nam…" at bounding box center [131, 159] width 263 height 240
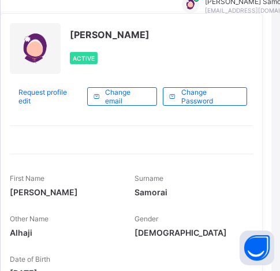
scroll to position [0, 9]
